Goal: Task Accomplishment & Management: Use online tool/utility

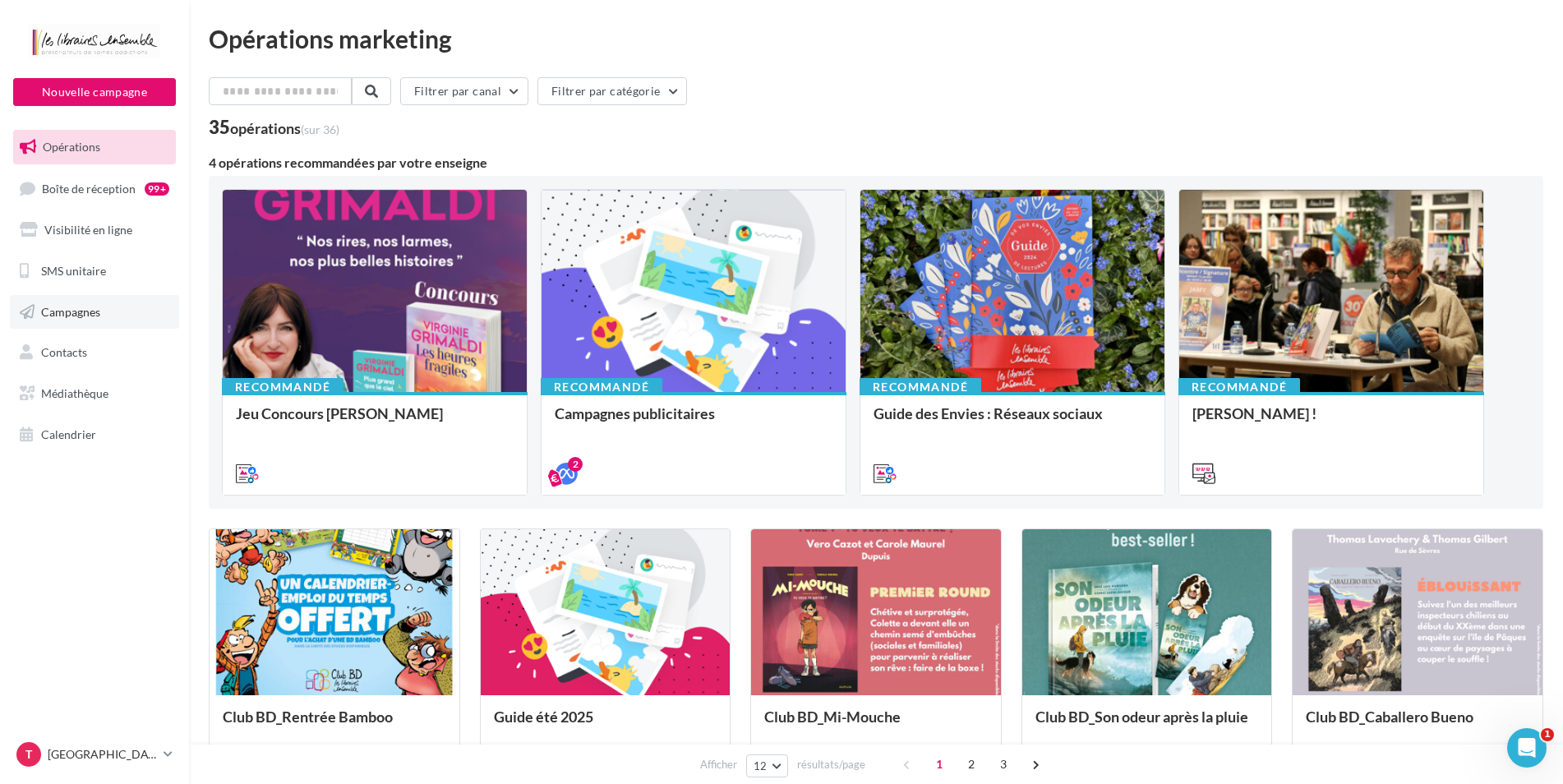
click at [85, 320] on link "Campagnes" at bounding box center [94, 313] width 169 height 35
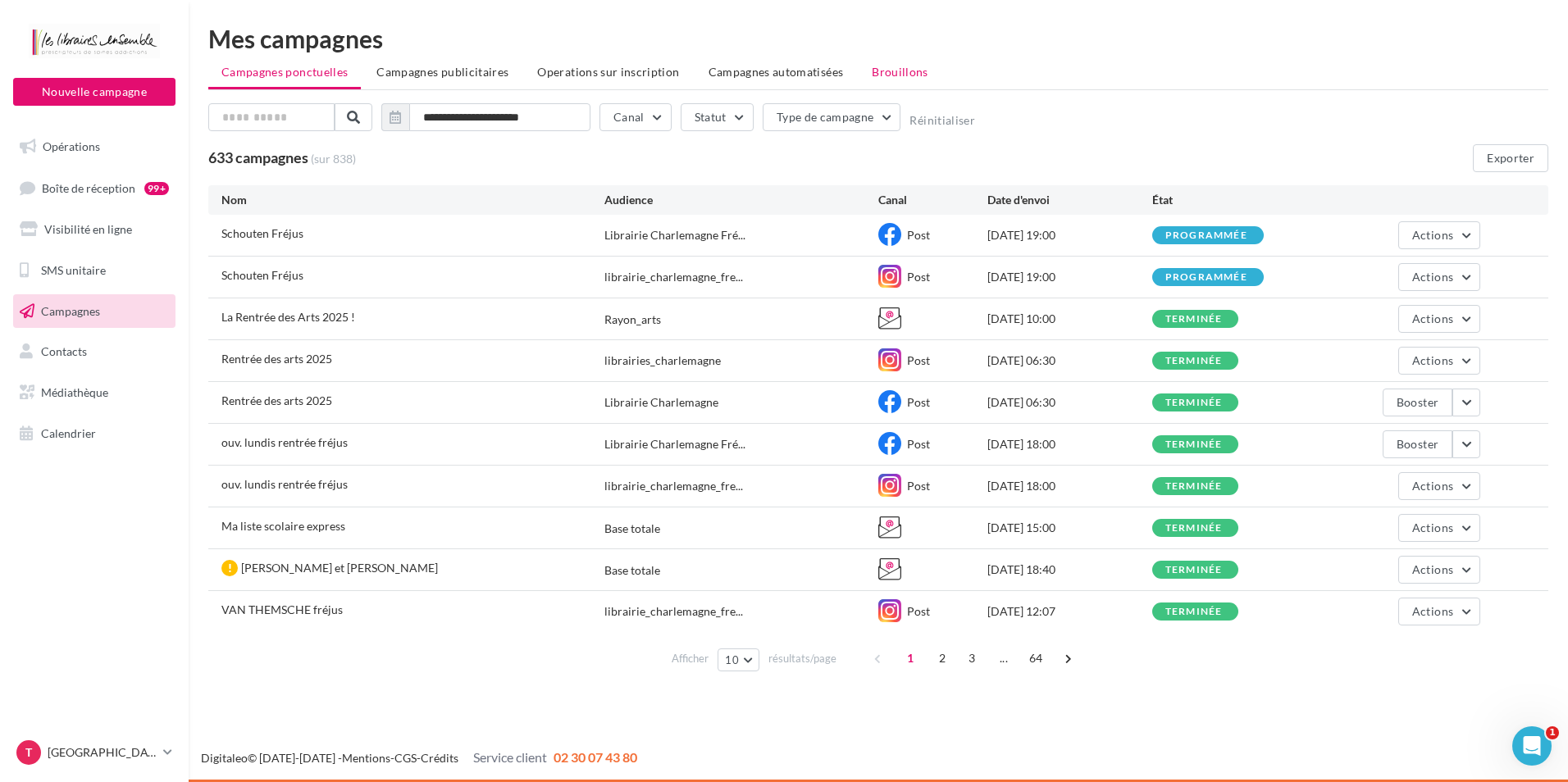
click at [877, 71] on span "Brouillons" at bounding box center [900, 71] width 57 height 14
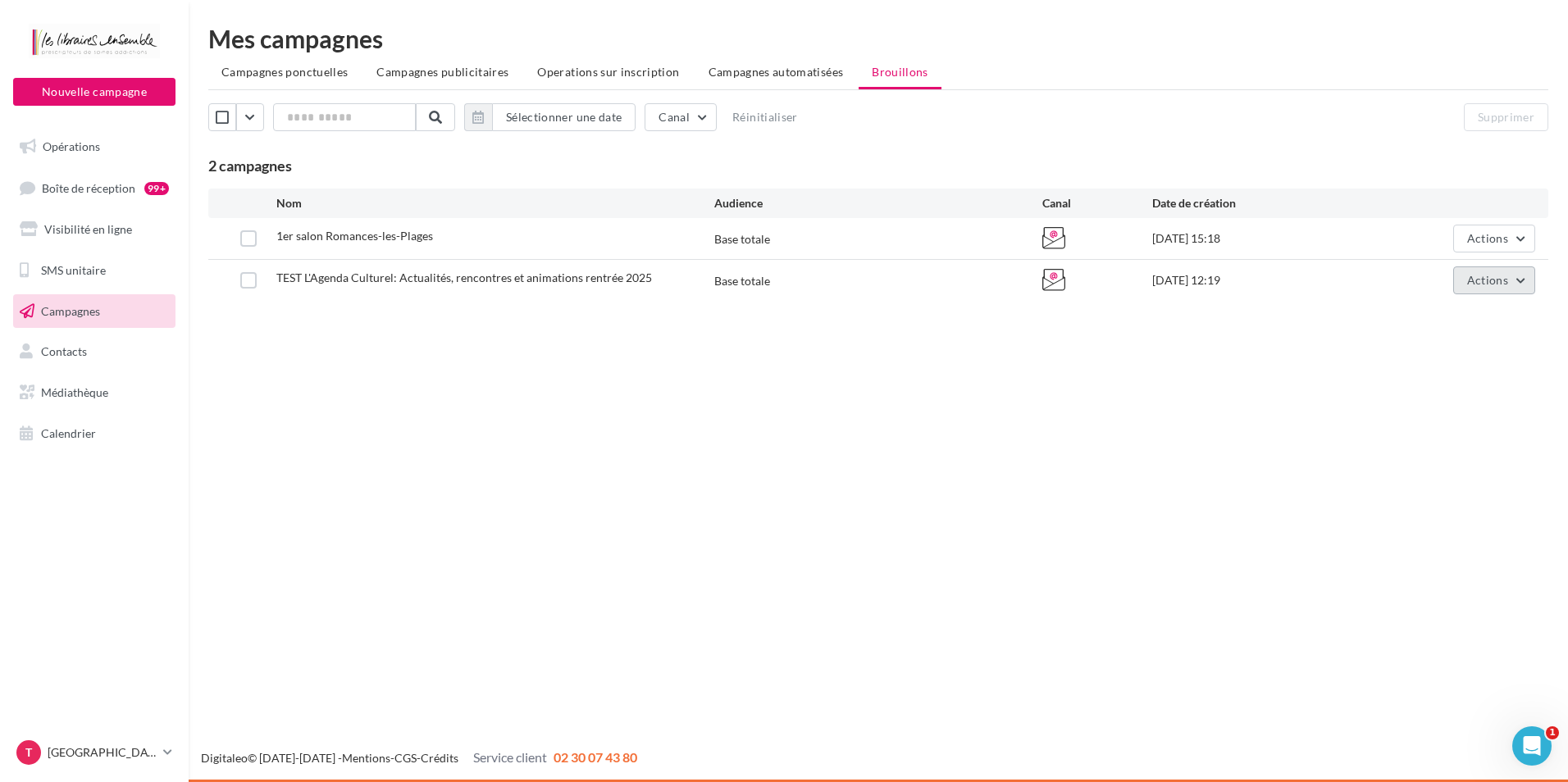
click at [1519, 276] on button "Actions" at bounding box center [1493, 280] width 82 height 28
click at [1435, 307] on button "Editer" at bounding box center [1453, 318] width 164 height 42
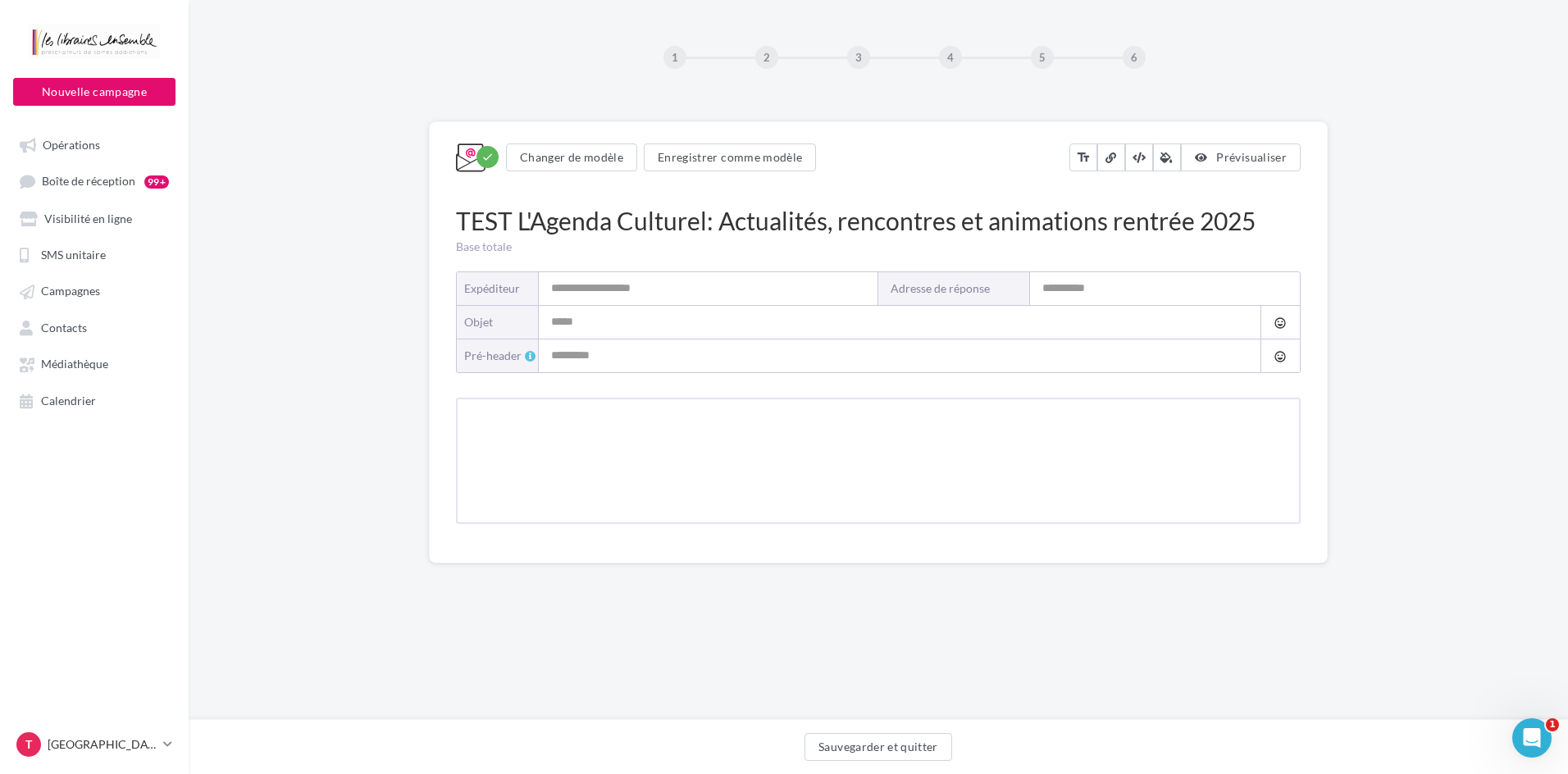
type input "**********"
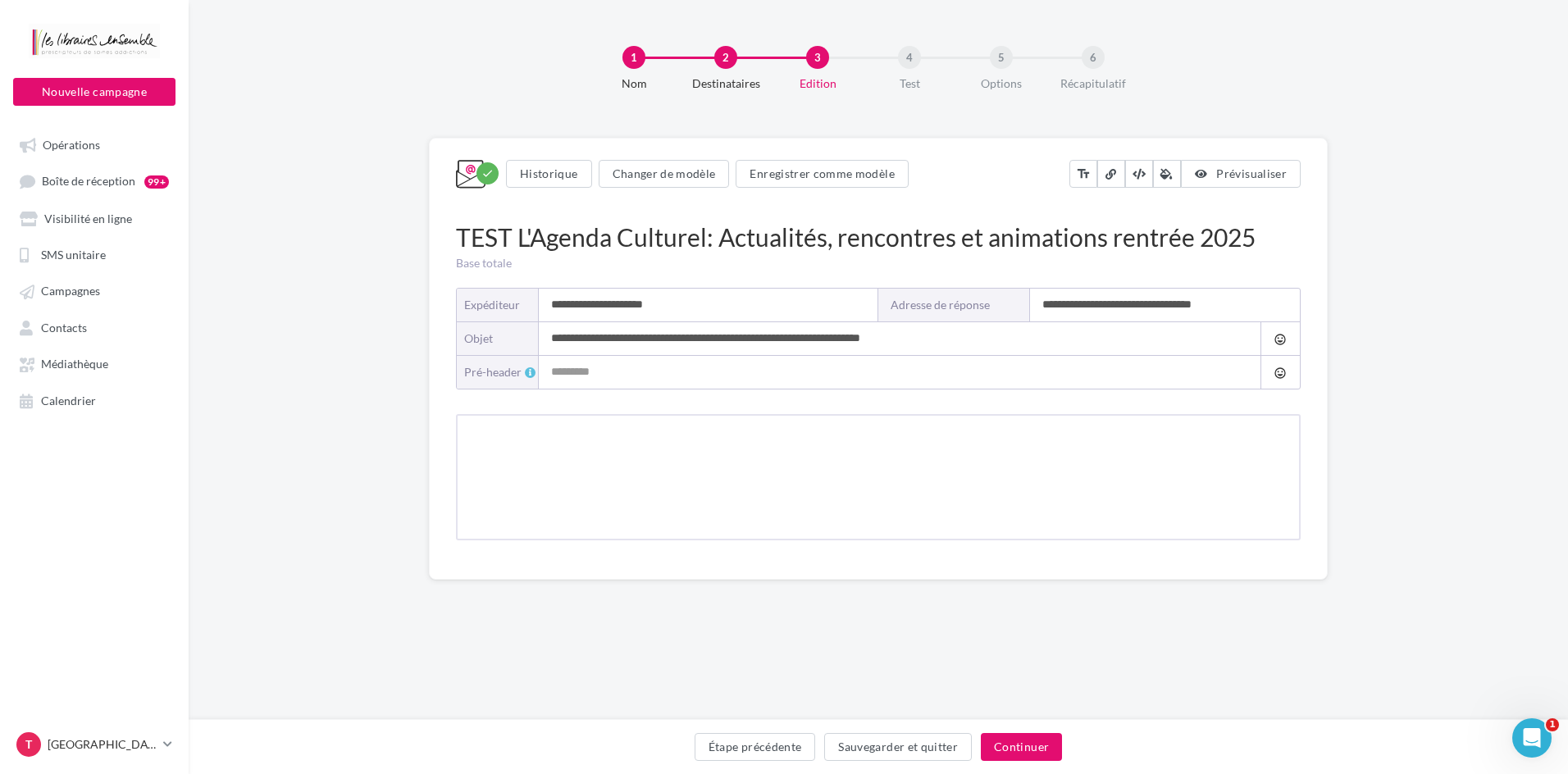
type input "**********"
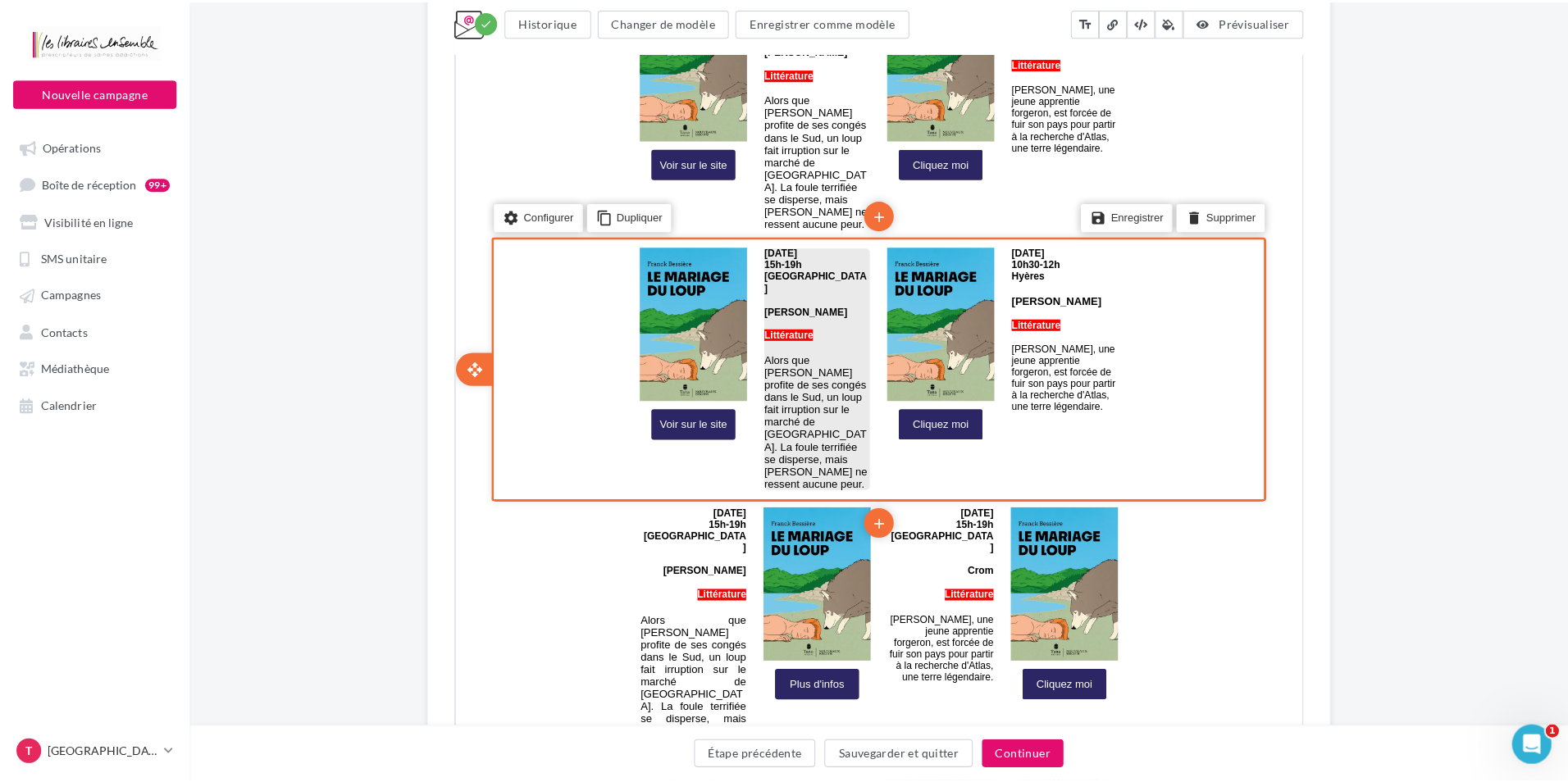
scroll to position [2869, 0]
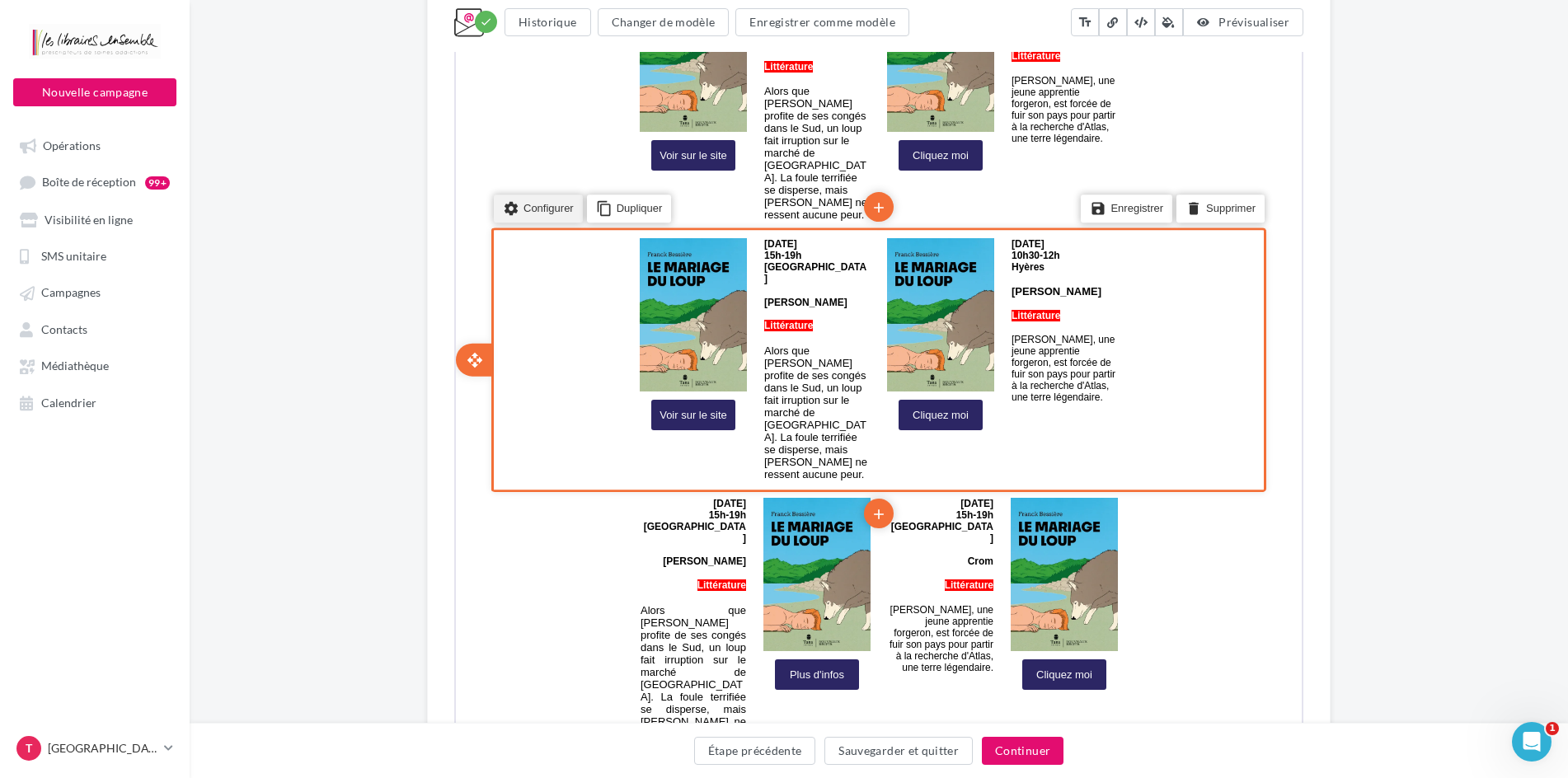
click at [541, 193] on li "settings Configurer" at bounding box center [536, 207] width 89 height 28
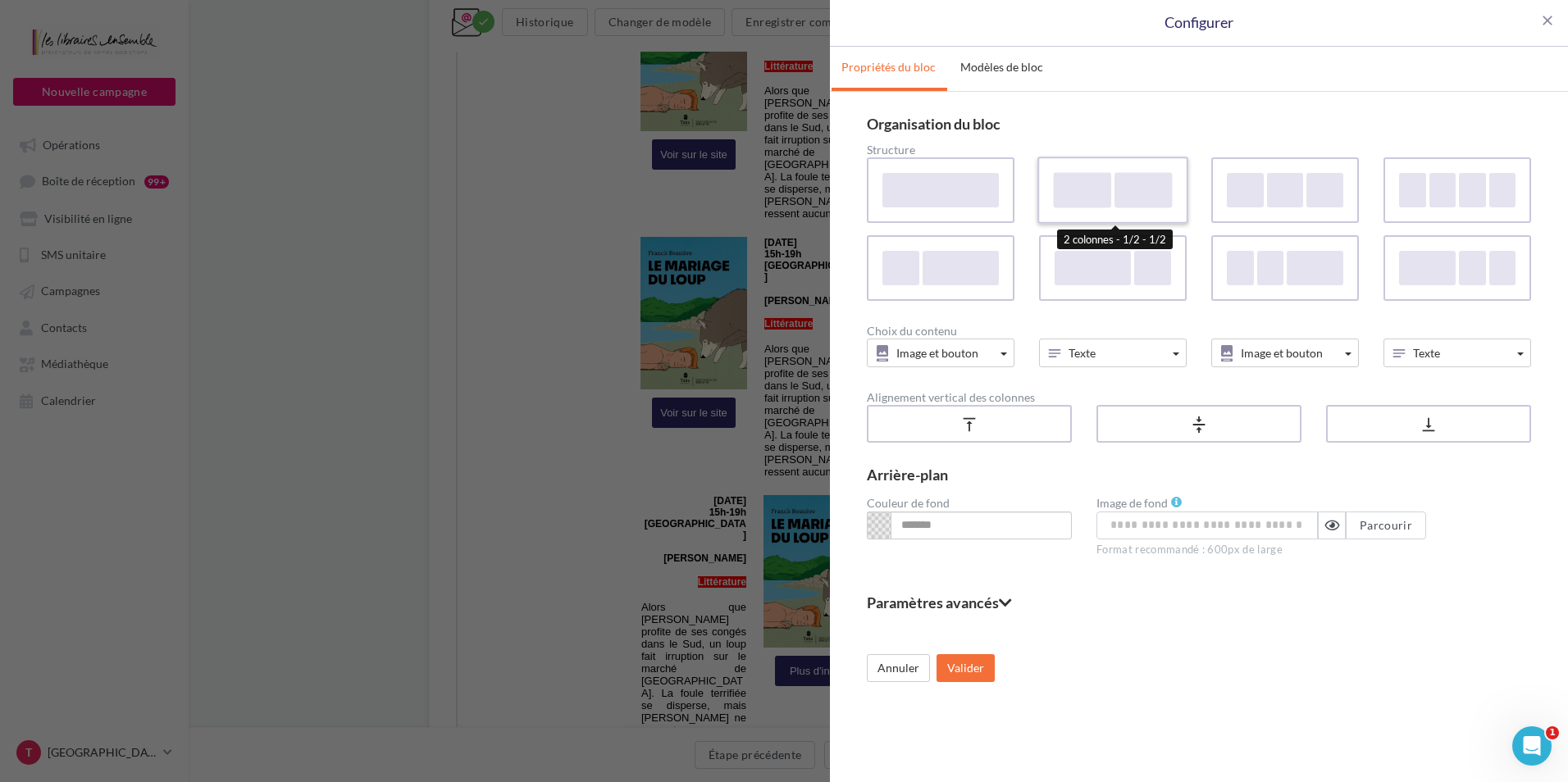
click at [1080, 188] on div at bounding box center [1082, 189] width 58 height 35
click at [1003, 364] on button "Image et bouton" at bounding box center [940, 352] width 147 height 28
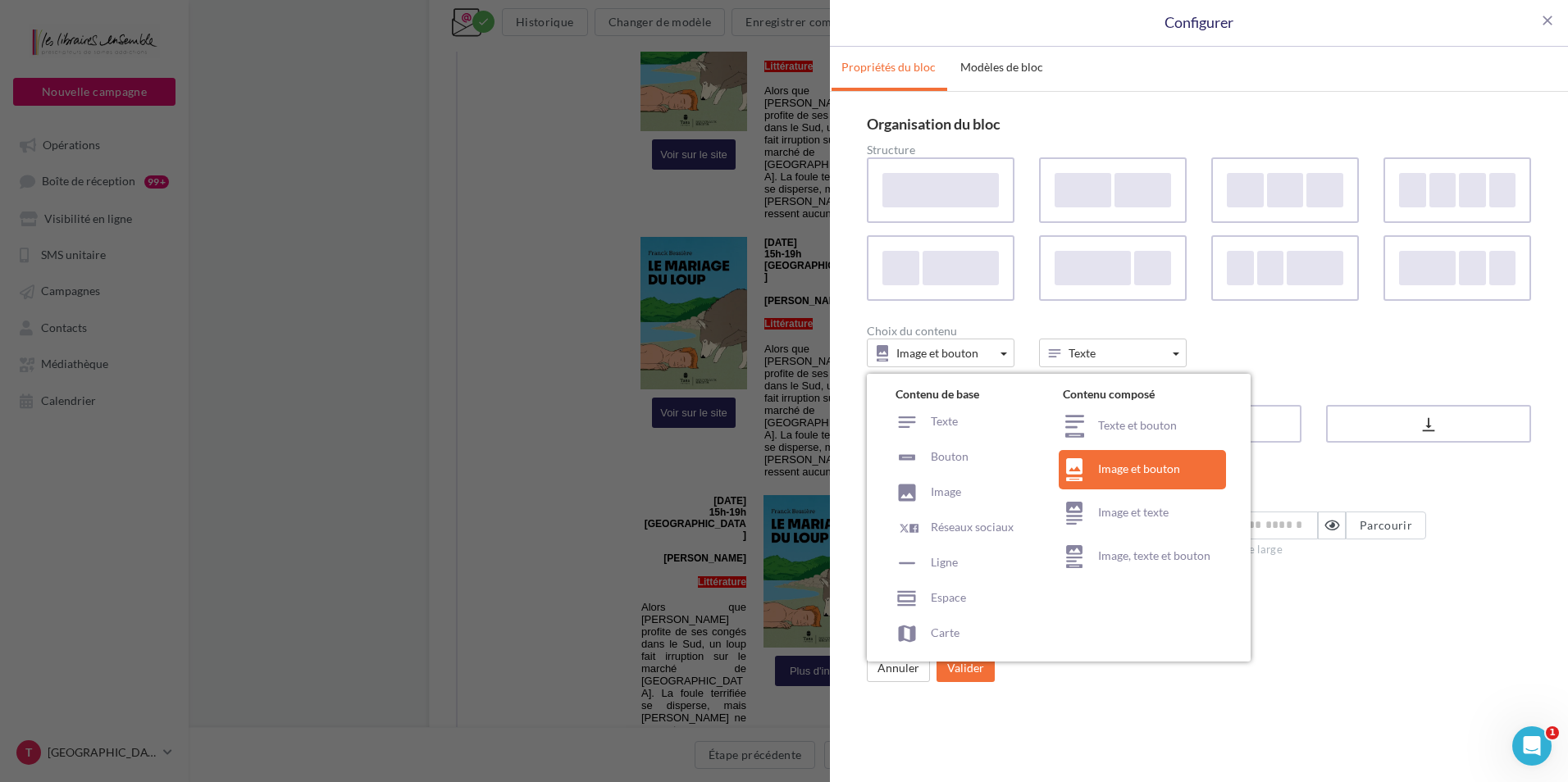
click at [1319, 613] on div "Paramètres avancés Marges de la colonne 50px max Colonne 1 ** Colonne 2 ** Appl…" at bounding box center [1198, 609] width 664 height 28
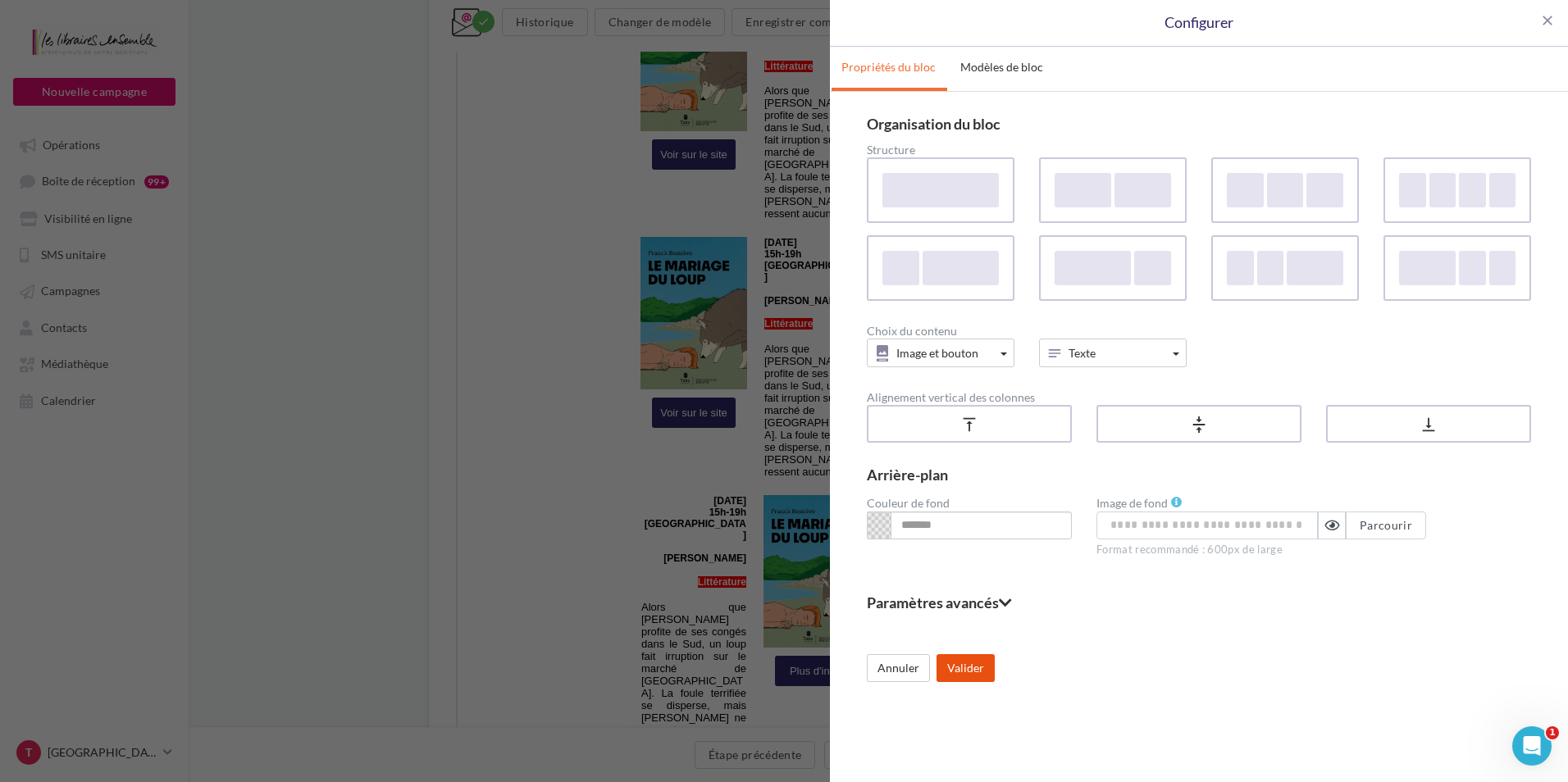
click at [966, 658] on button "Valider" at bounding box center [966, 667] width 59 height 28
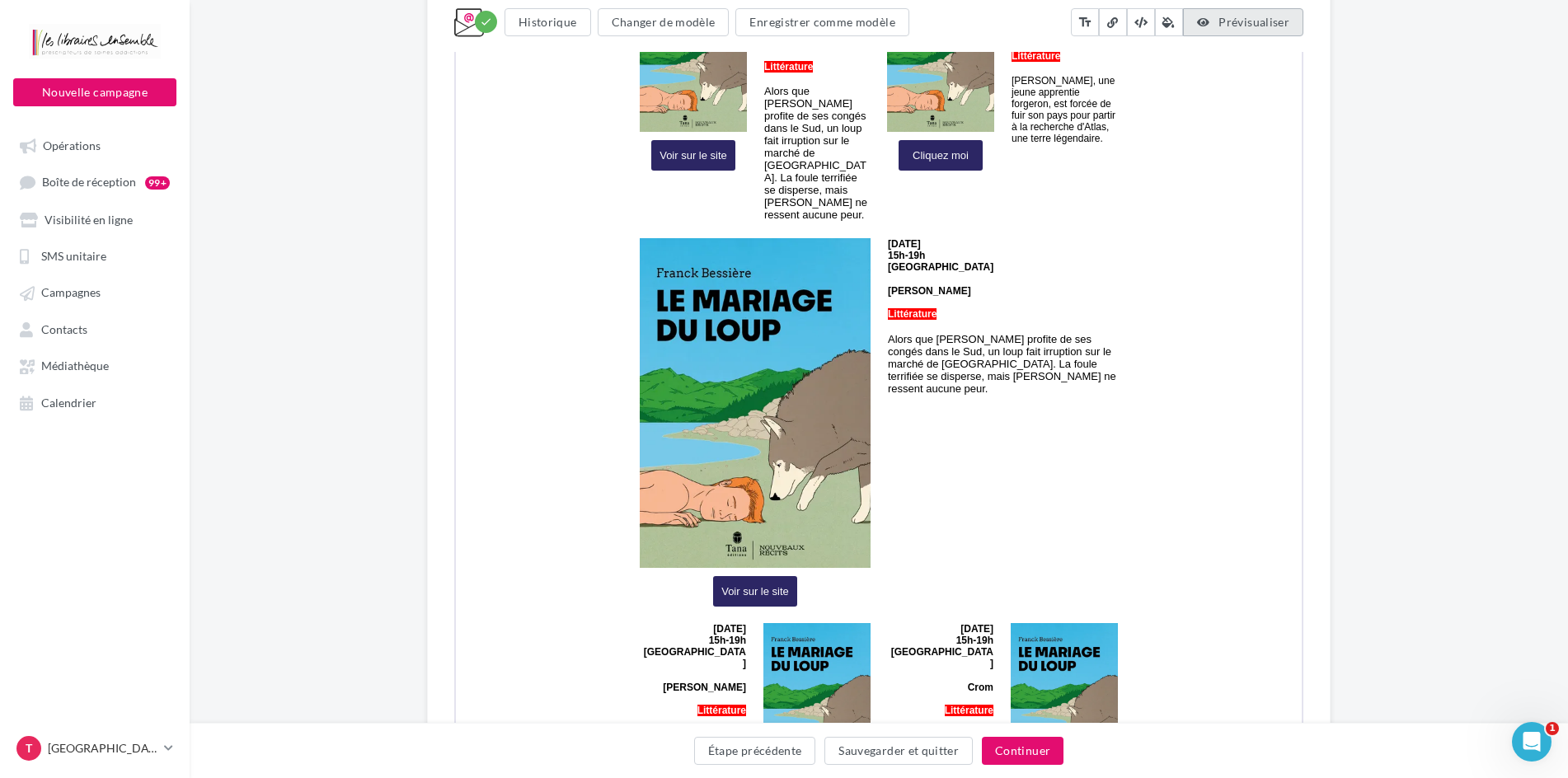
click at [1234, 26] on span "Prévisualiser" at bounding box center [1254, 22] width 71 height 14
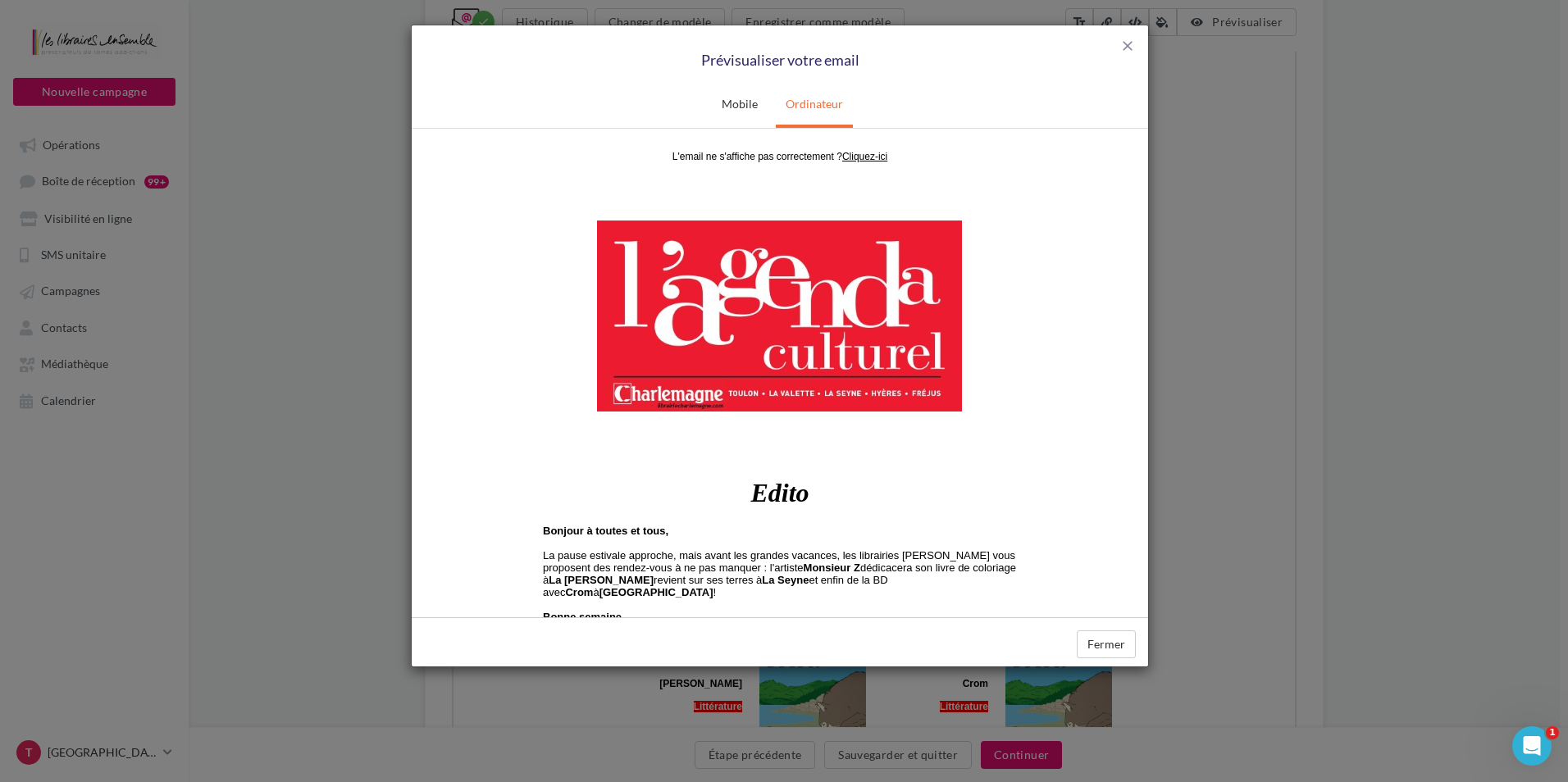
scroll to position [0, 0]
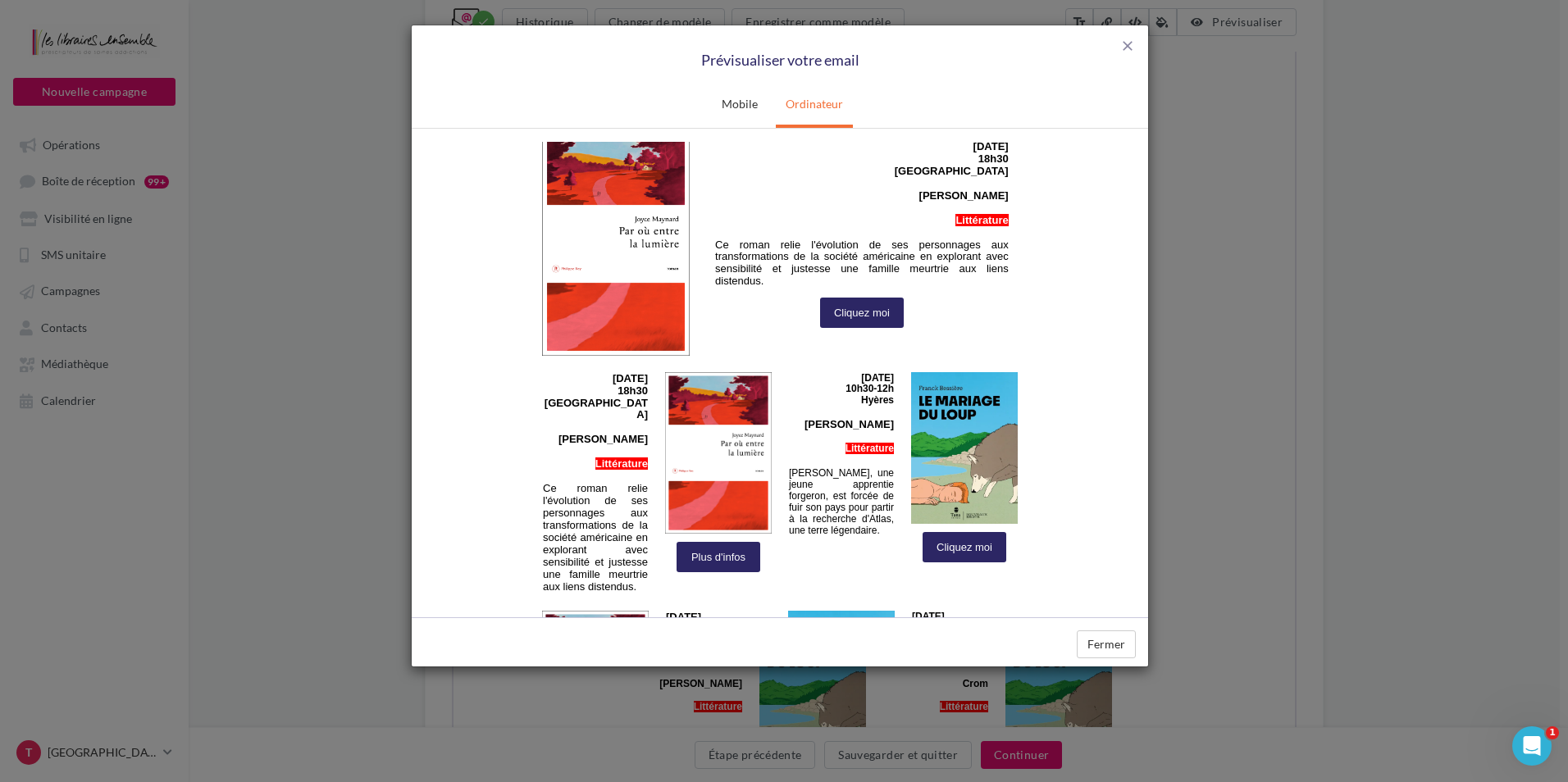
drag, startPoint x: 744, startPoint y: 102, endPoint x: 757, endPoint y: 240, distance: 138.6
click at [744, 102] on link "Mobile" at bounding box center [739, 104] width 56 height 41
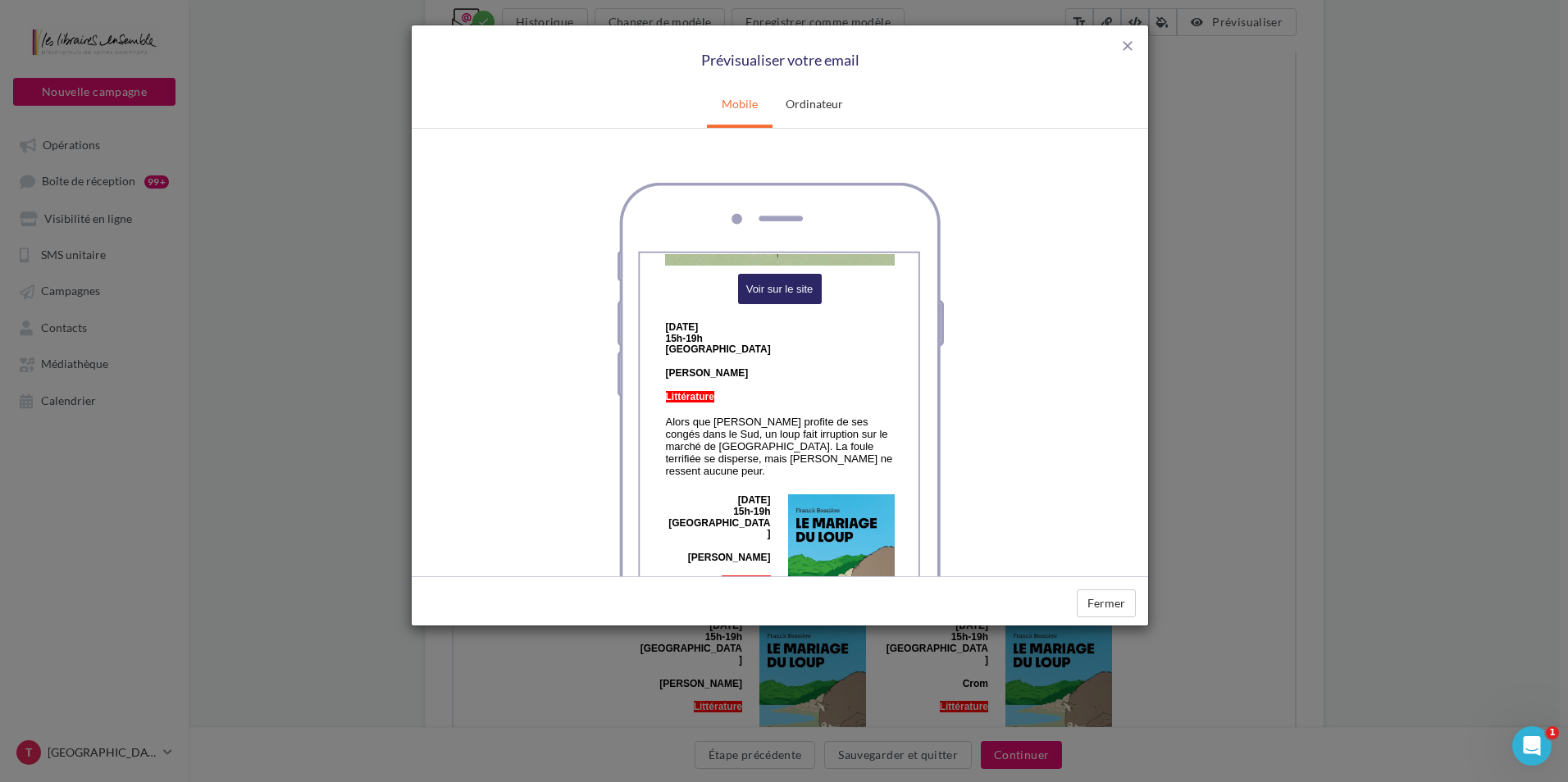
scroll to position [4751, 0]
click at [1117, 610] on button "Fermer" at bounding box center [1106, 603] width 59 height 28
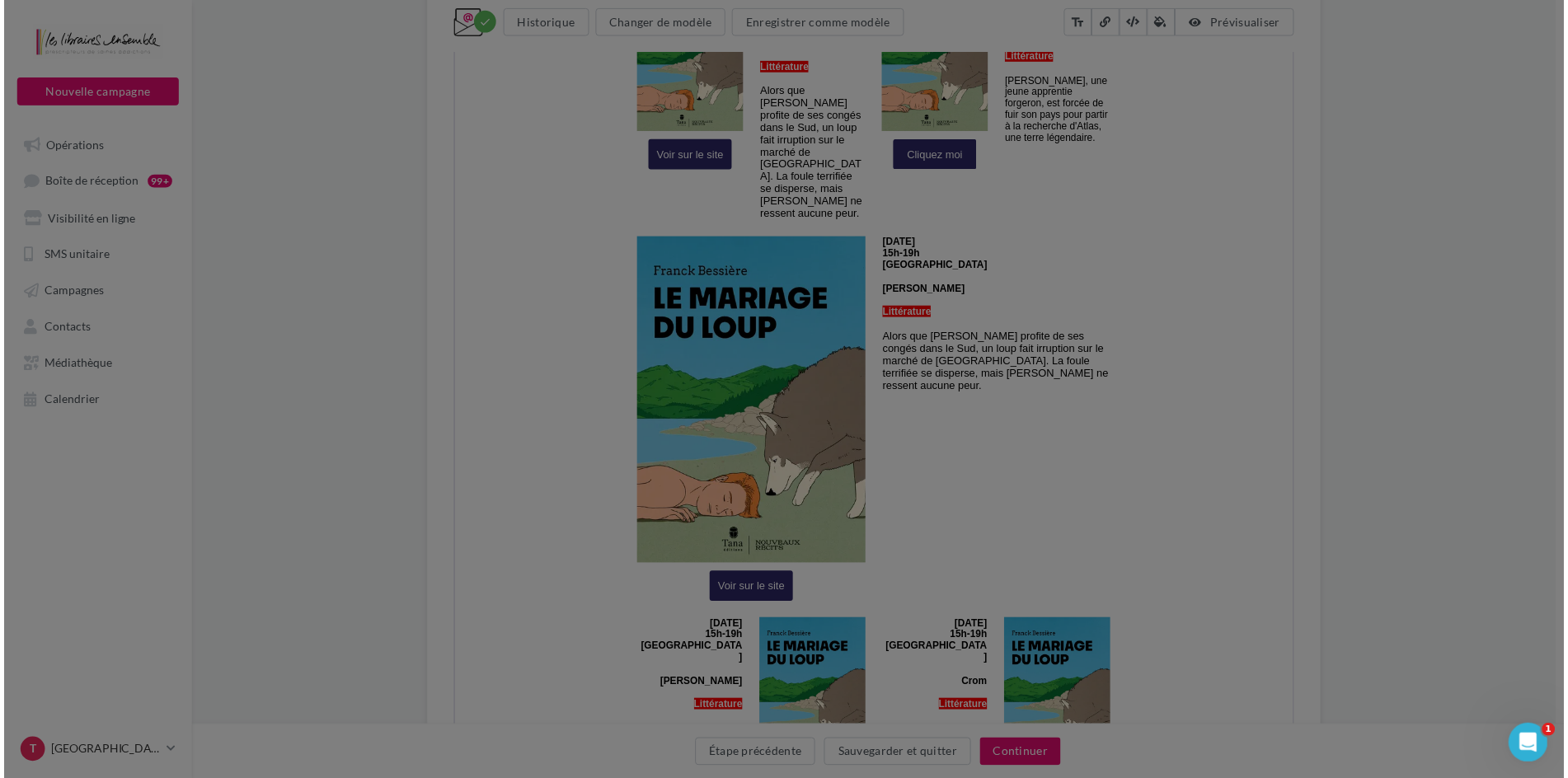
scroll to position [0, 0]
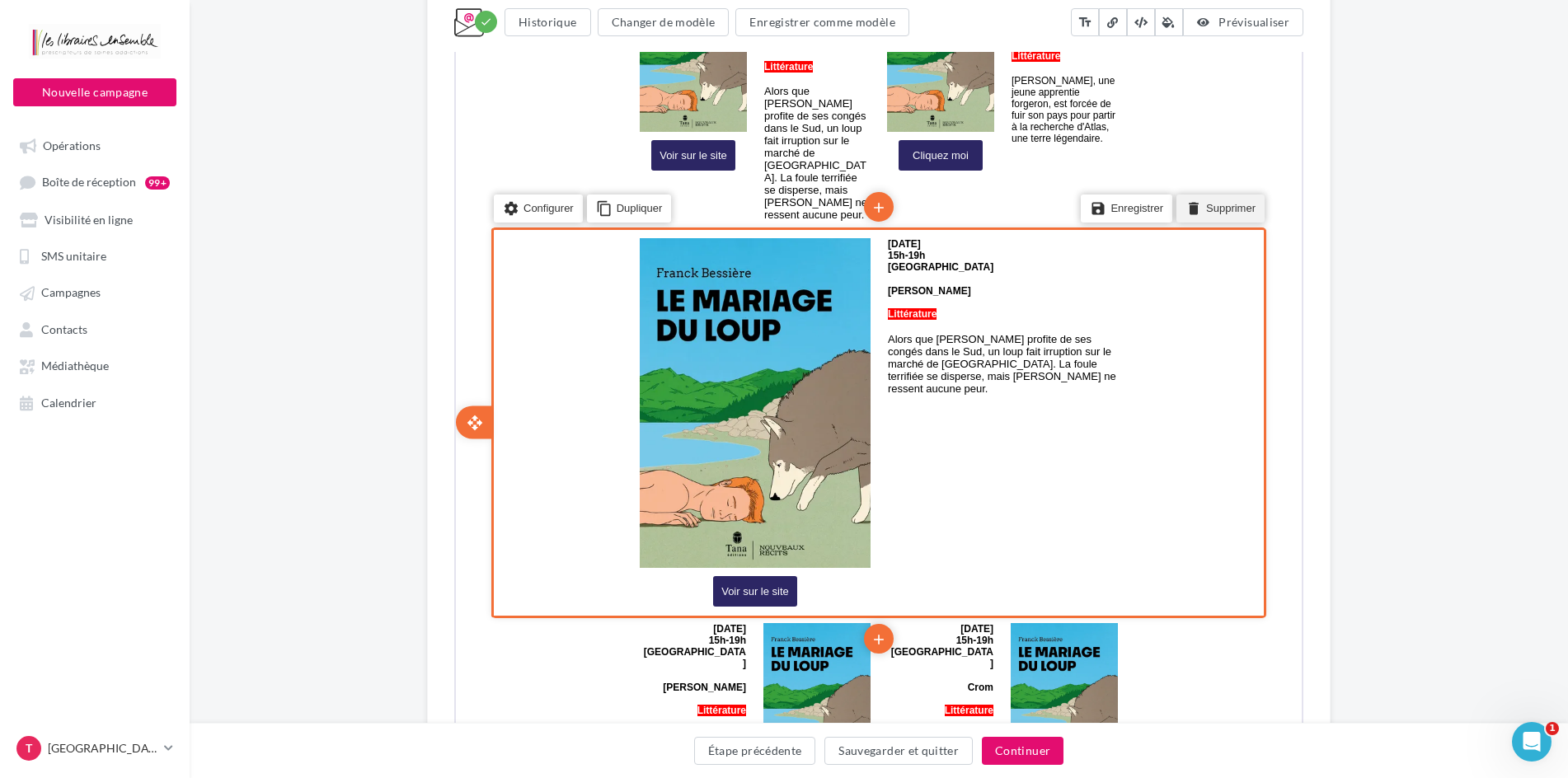
click at [1230, 193] on li "delete Supprimer" at bounding box center [1219, 207] width 88 height 28
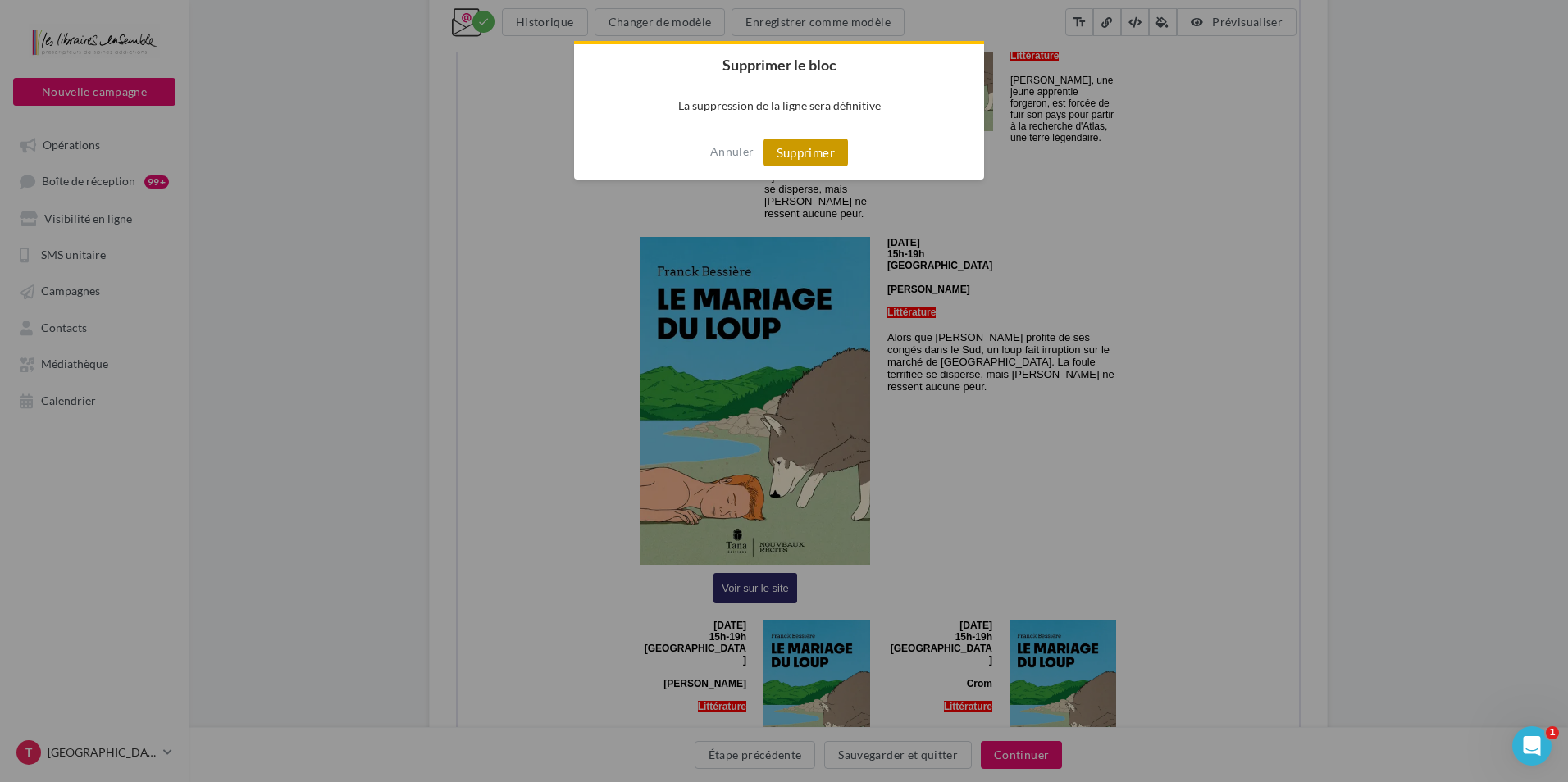
click at [836, 156] on button "Supprimer" at bounding box center [806, 152] width 84 height 28
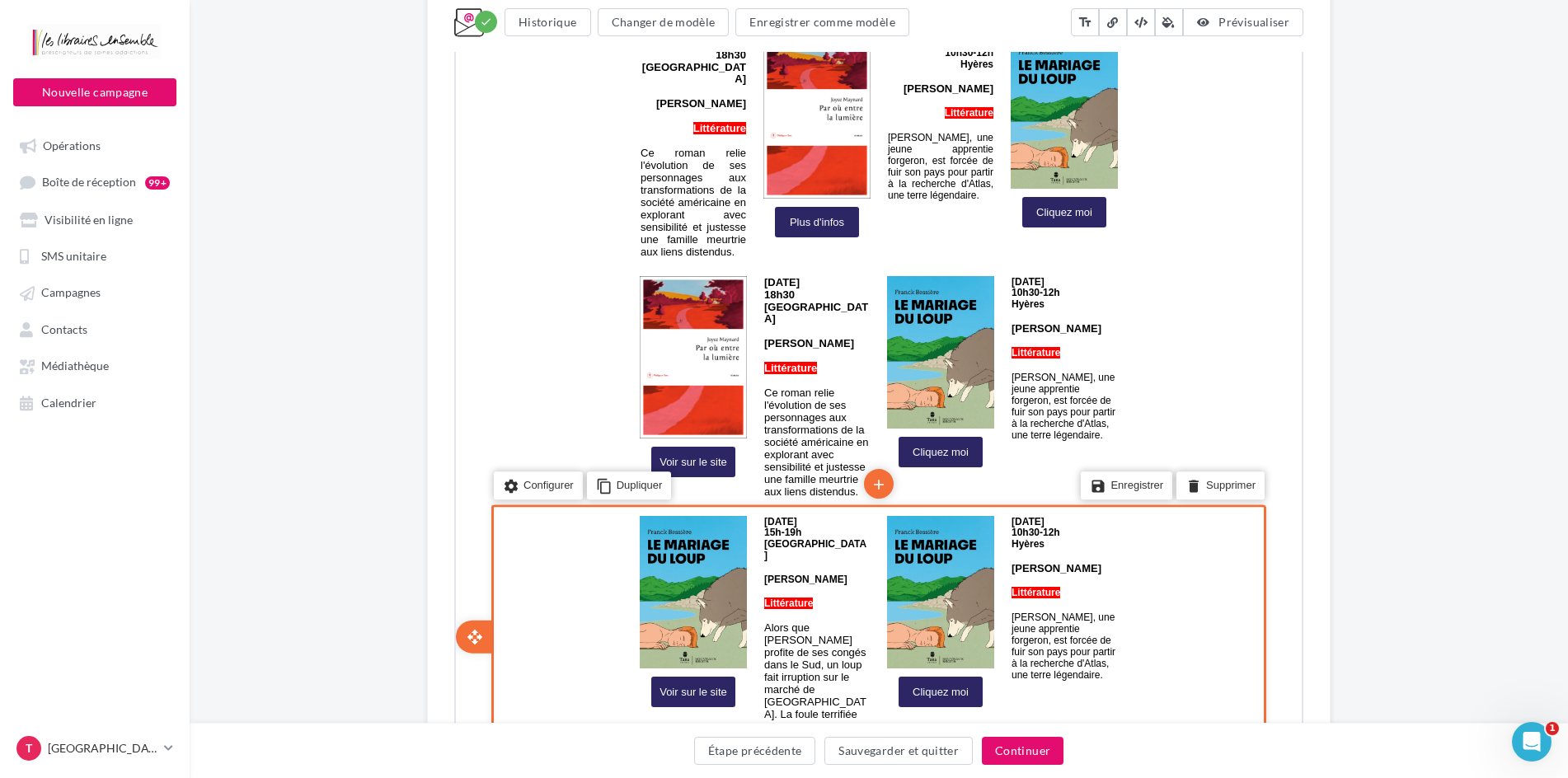
scroll to position [2309, 0]
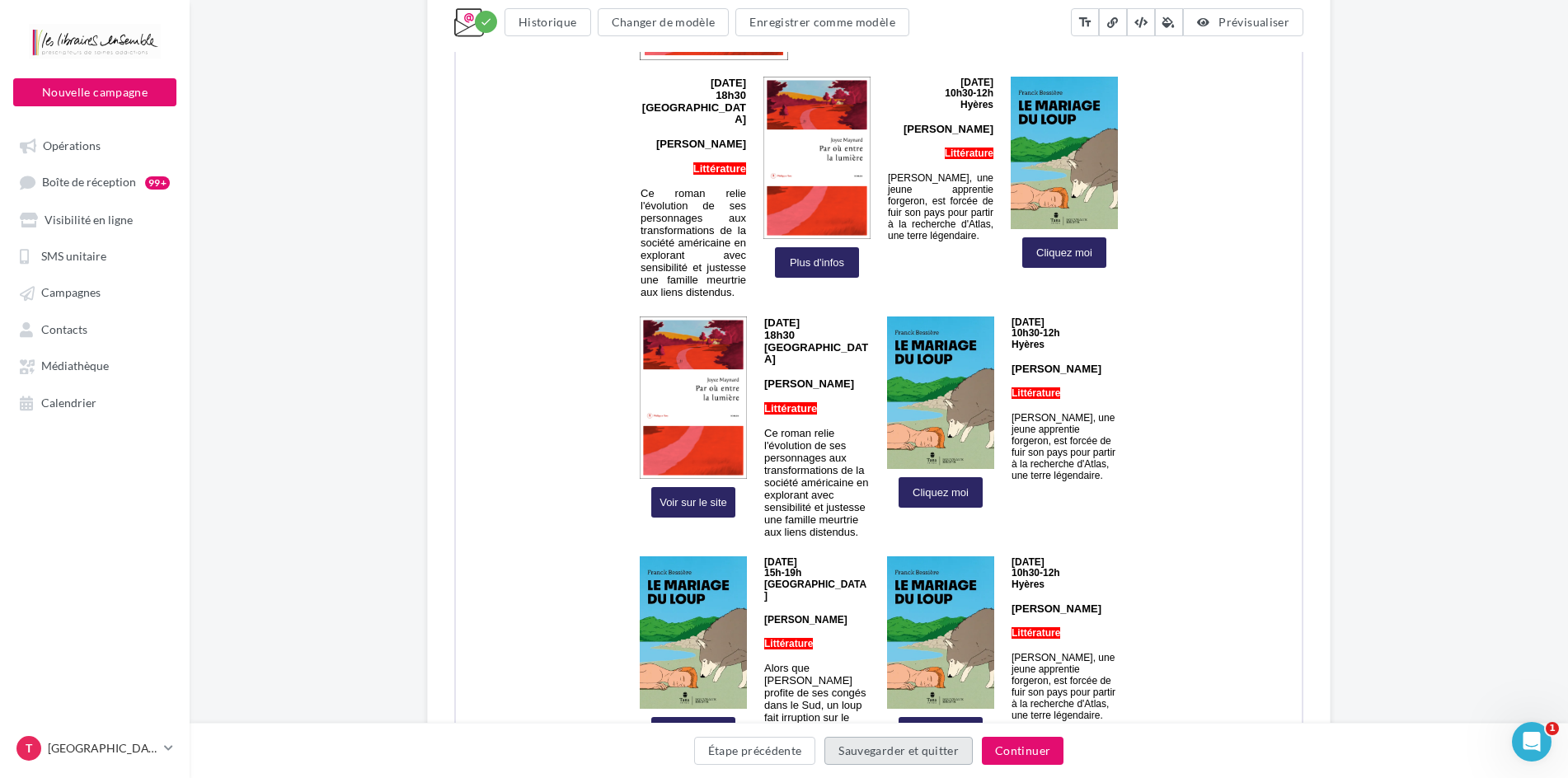
click at [917, 750] on button "Sauvegarder et quitter" at bounding box center [898, 751] width 148 height 28
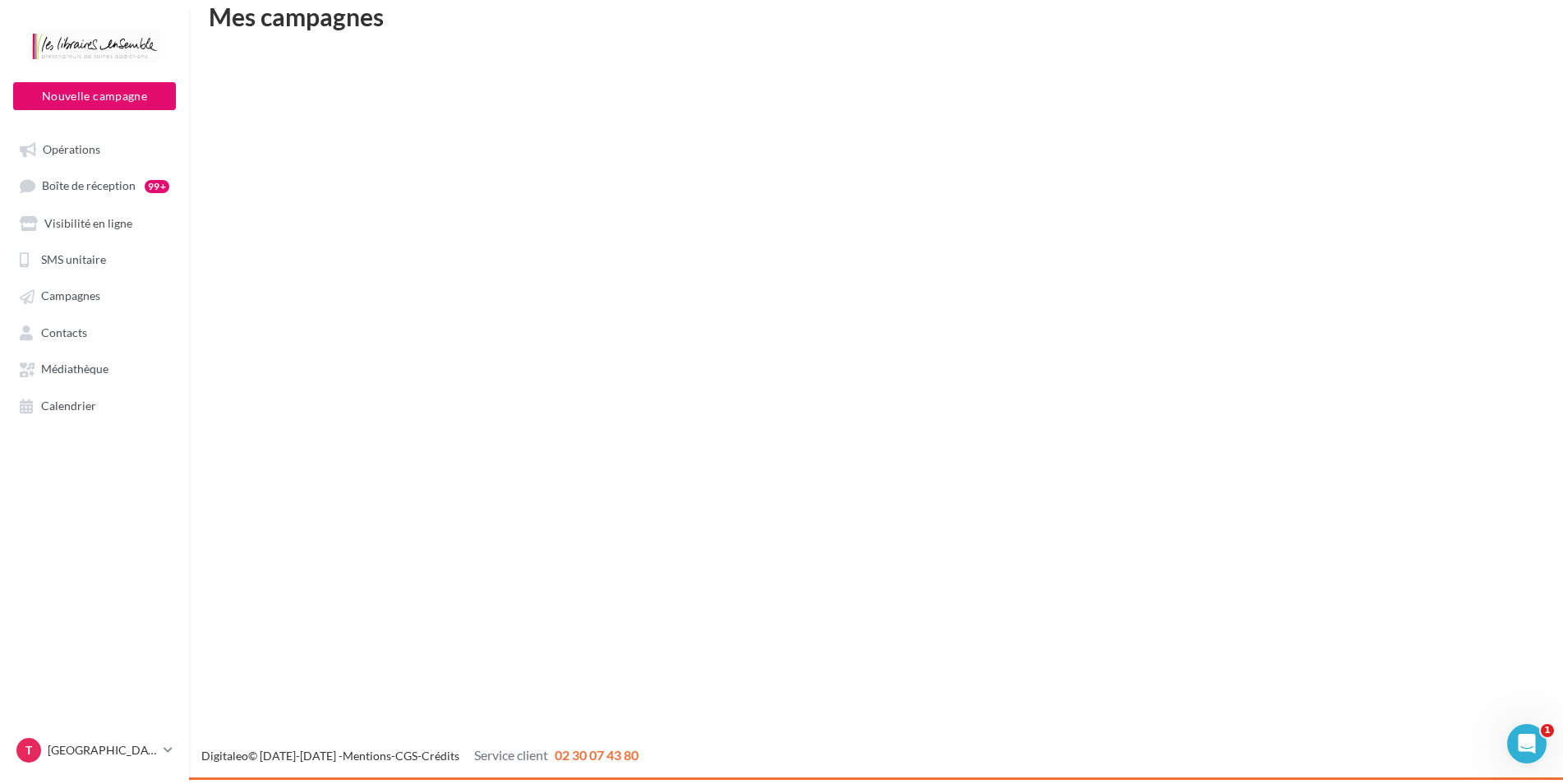
scroll to position [26, 0]
